Goal: Find specific page/section: Find specific page/section

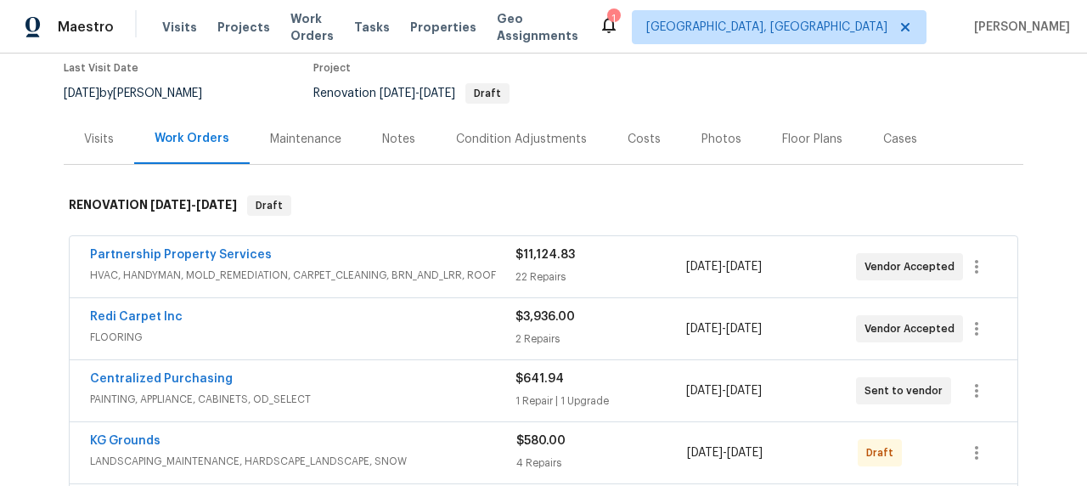
scroll to position [166, 0]
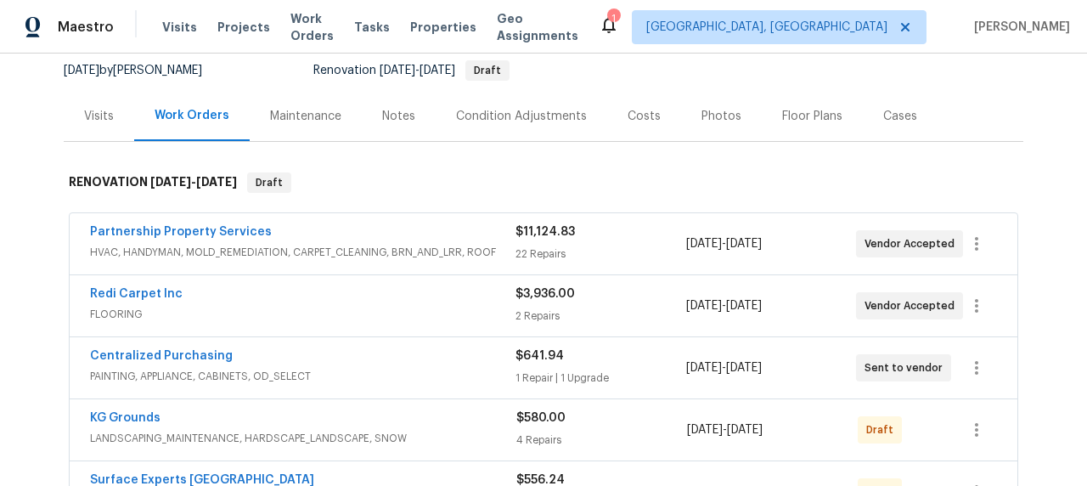
click at [337, 237] on div "Partnership Property Services" at bounding box center [303, 233] width 426 height 20
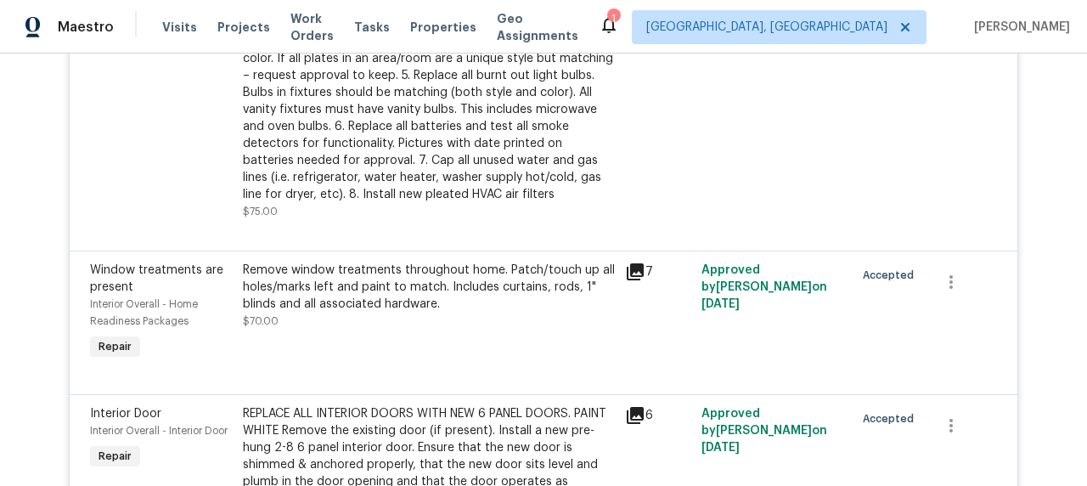
scroll to position [1909, 0]
drag, startPoint x: 756, startPoint y: 274, endPoint x: 779, endPoint y: 258, distance: 28.0
click at [779, 262] on span "Approved by Mark Zacharias on 10/13/2025" at bounding box center [765, 285] width 126 height 46
copy span "Mark Zacharias"
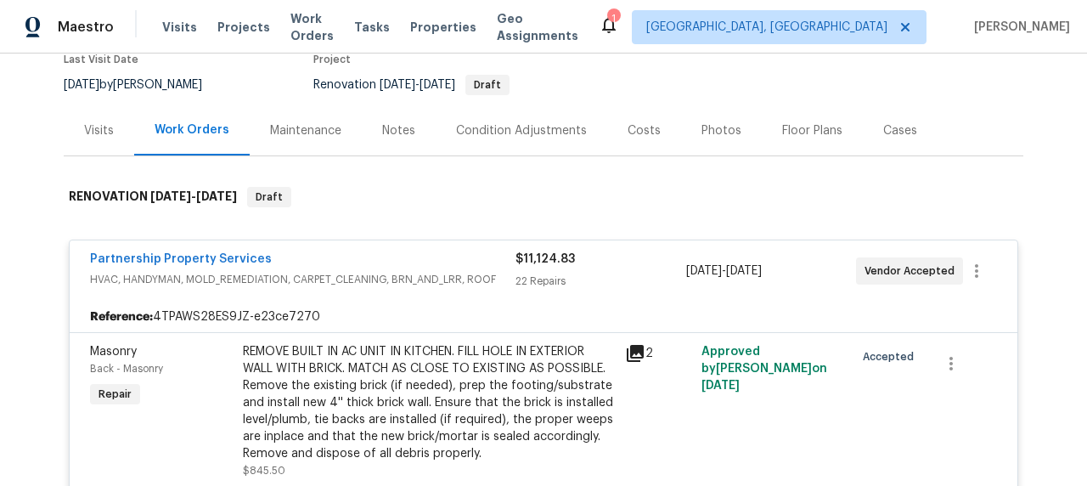
scroll to position [0, 0]
